Goal: Information Seeking & Learning: Learn about a topic

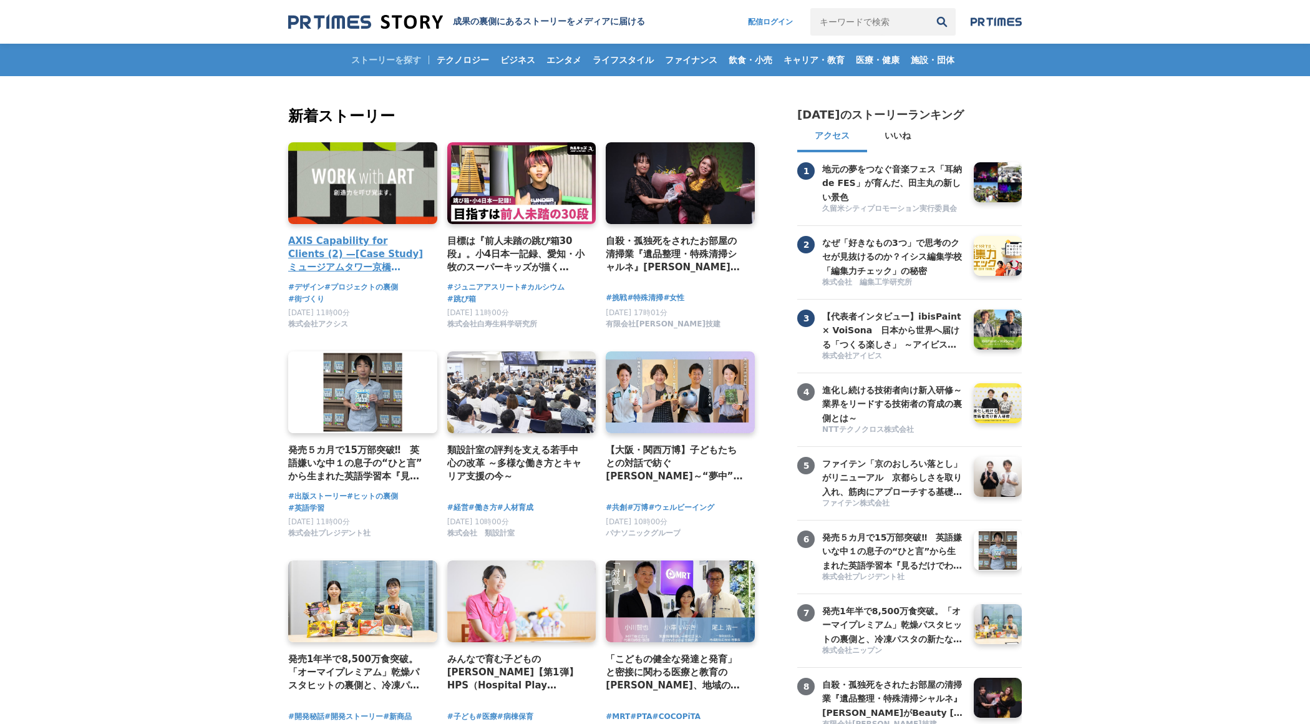
click at [363, 170] on link at bounding box center [363, 183] width 157 height 86
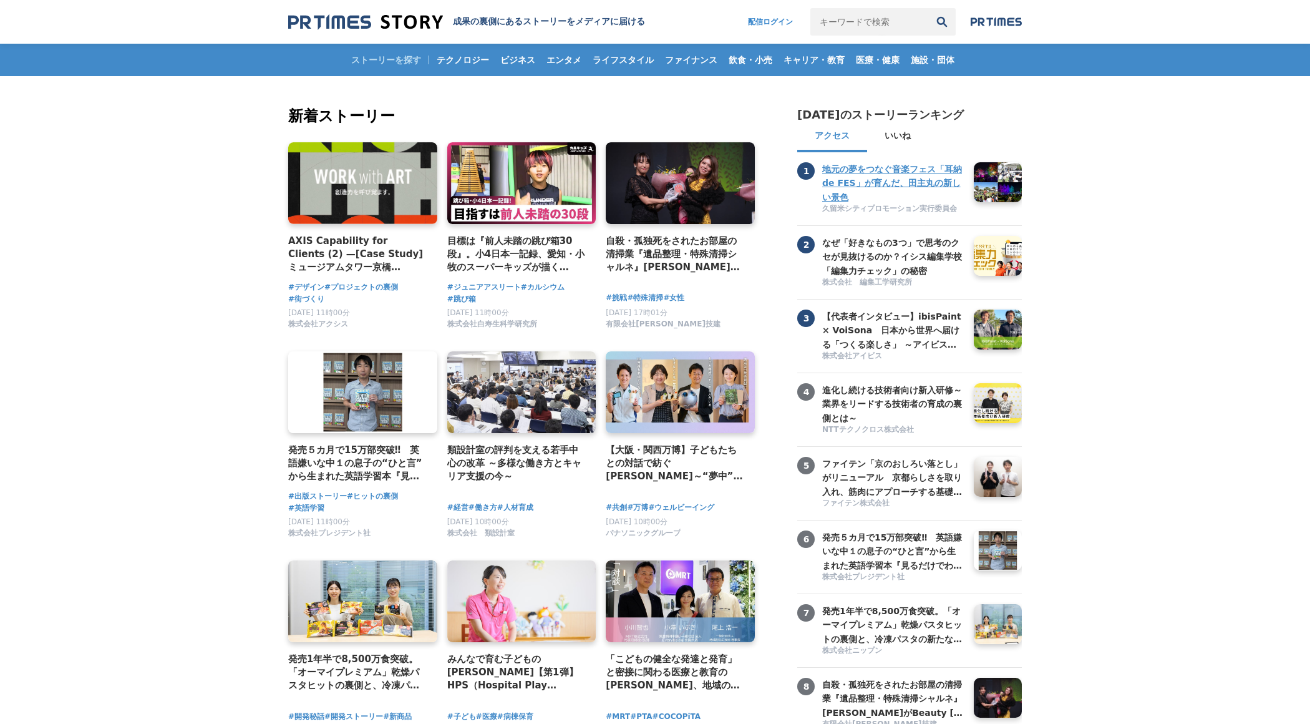
click at [856, 172] on h3 "地元の夢をつなぐ音楽フェス「耳納 de FES」が育んだ、田主丸の新しい景色" at bounding box center [893, 183] width 142 height 42
